Goal: Information Seeking & Learning: Learn about a topic

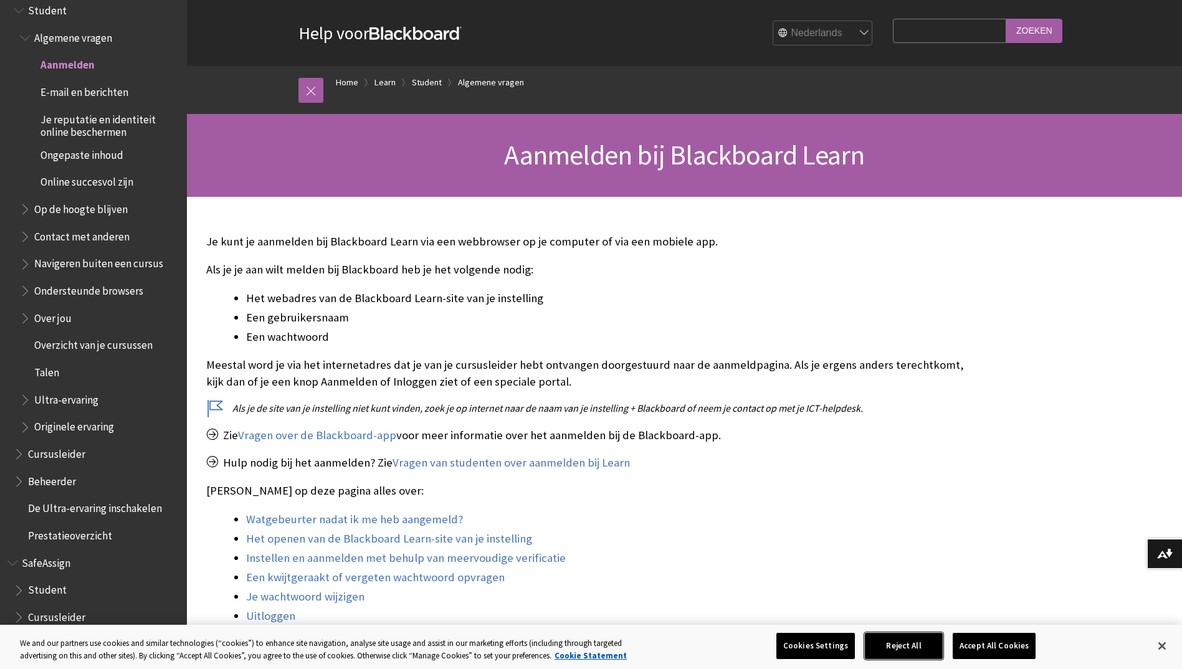
click at [893, 649] on button "Reject All" at bounding box center [904, 646] width 78 height 26
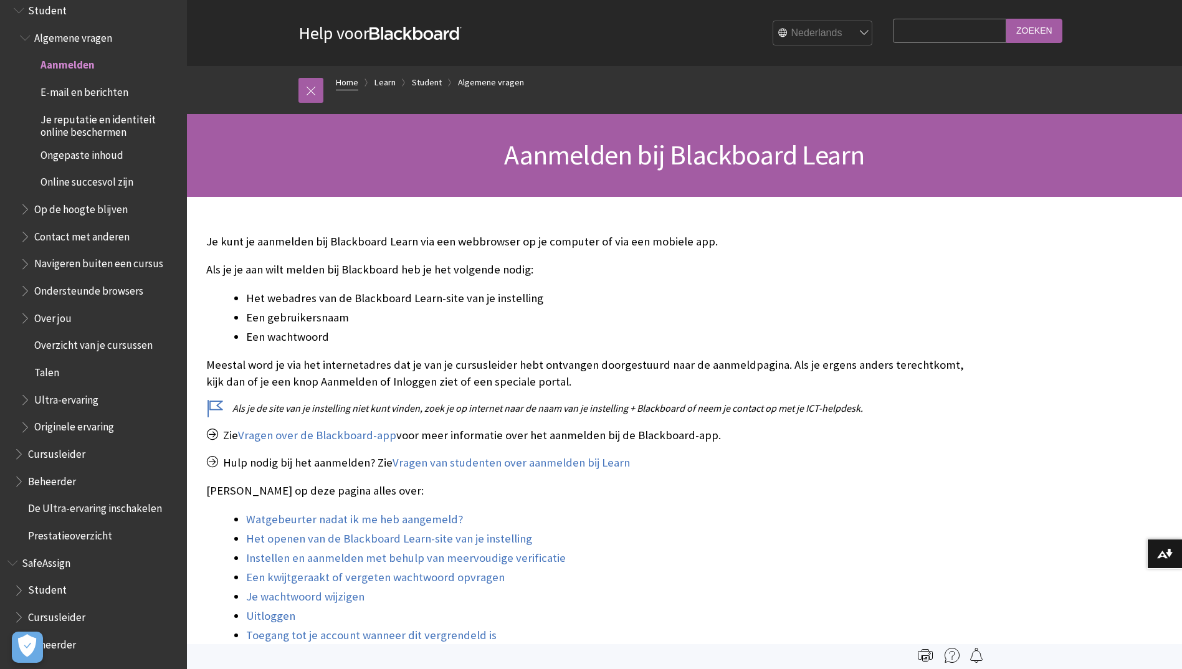
click at [346, 77] on link "Home" at bounding box center [347, 83] width 22 height 16
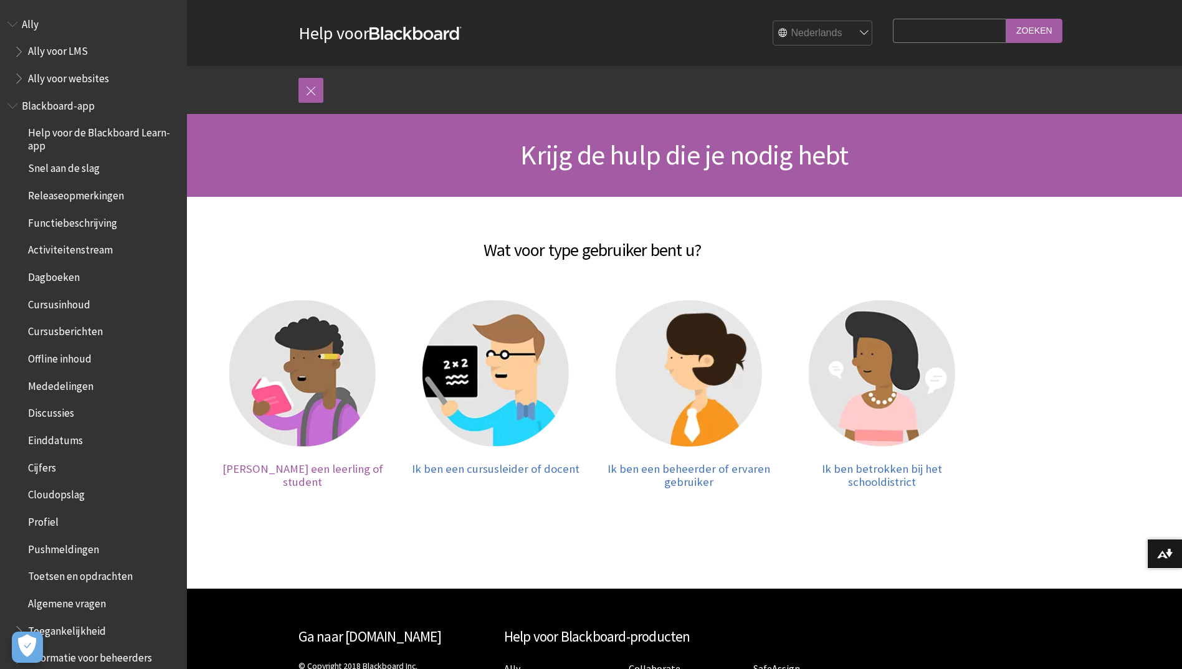
click at [302, 348] on img at bounding box center [302, 373] width 146 height 146
